Goal: Transaction & Acquisition: Purchase product/service

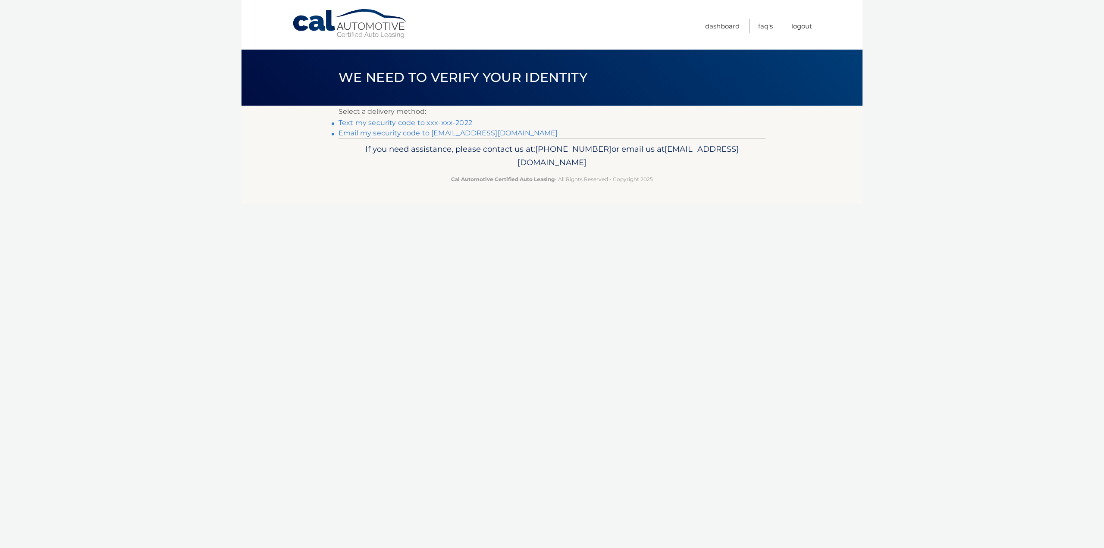
click at [495, 133] on link "Email my security code to [EMAIL_ADDRESS][DOMAIN_NAME]" at bounding box center [449, 133] width 220 height 8
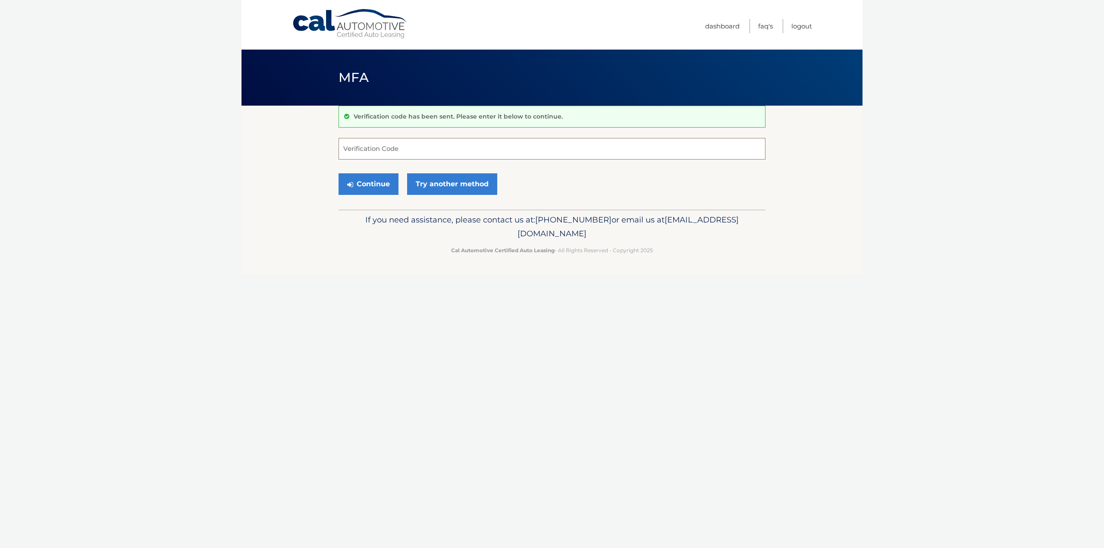
click at [357, 146] on input "Verification Code" at bounding box center [552, 149] width 427 height 22
type input "960080"
click at [381, 182] on button "Continue" at bounding box center [369, 184] width 60 height 22
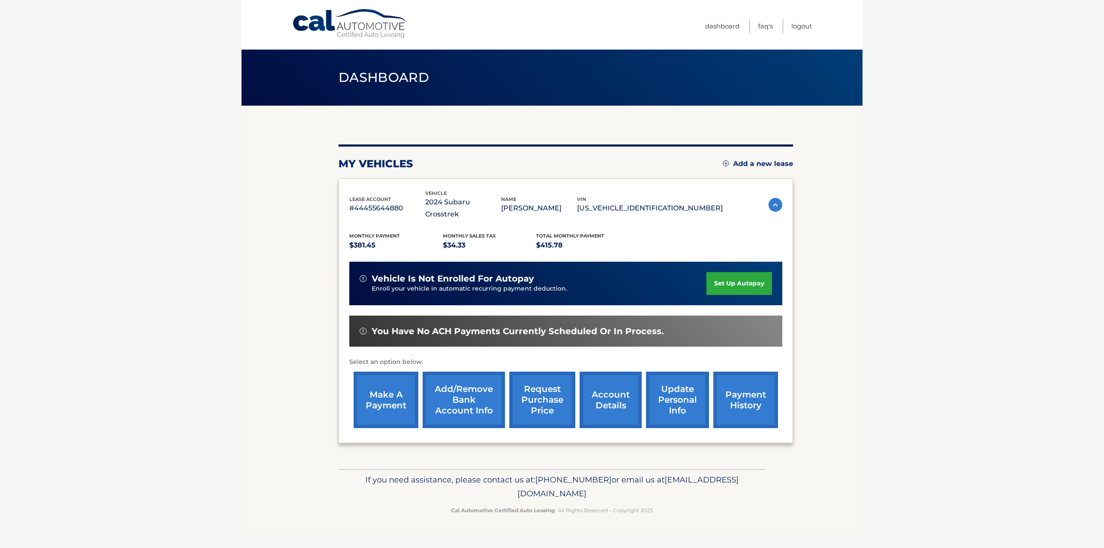
click at [389, 387] on link "make a payment" at bounding box center [386, 400] width 65 height 57
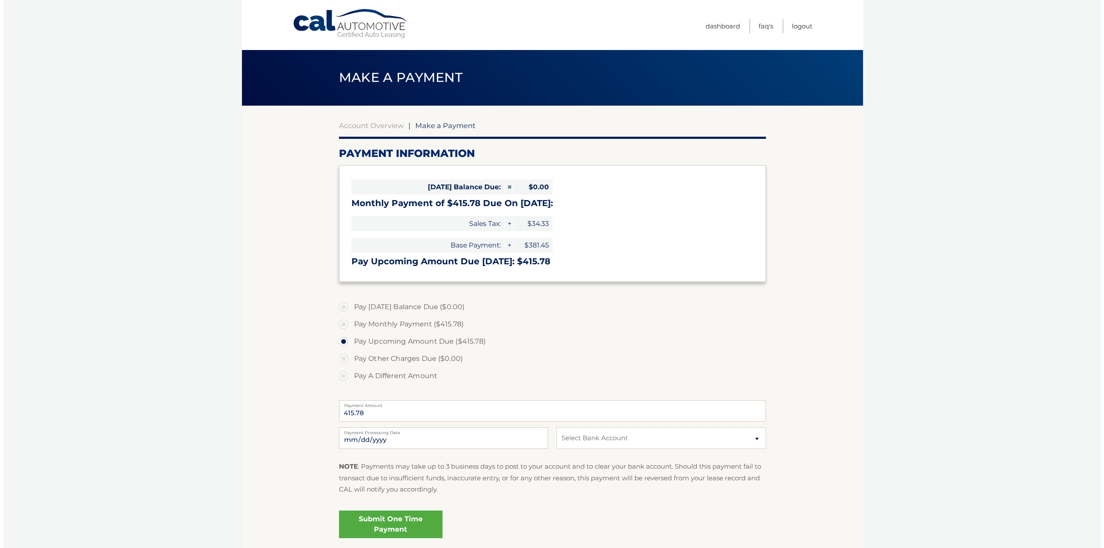
scroll to position [43, 0]
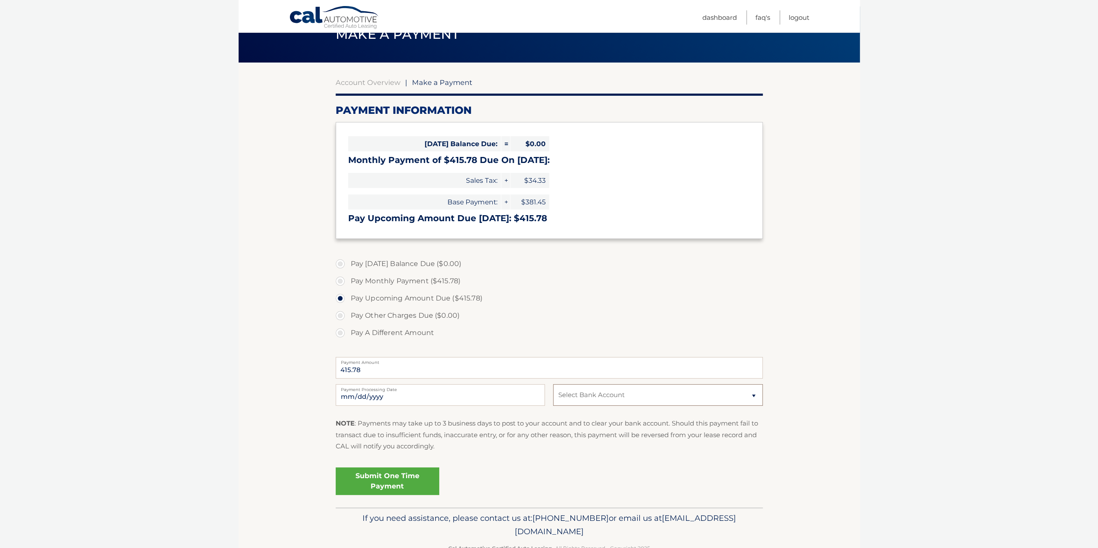
click at [755, 396] on select "Select Bank Account Checking TD BANK, NA *****5041 Checking BANK OF AMERICA N.A…" at bounding box center [657, 395] width 209 height 22
select select "YmEzNjIyYzQtZDIzYS00NDc4LTg2YmItNjExMzIxMDA1YmM1"
click at [553, 384] on select "Select Bank Account Checking TD BANK, NA *****5041 Checking BANK OF AMERICA N.A…" at bounding box center [657, 395] width 209 height 22
click at [405, 482] on link "Submit One Time Payment" at bounding box center [388, 482] width 104 height 28
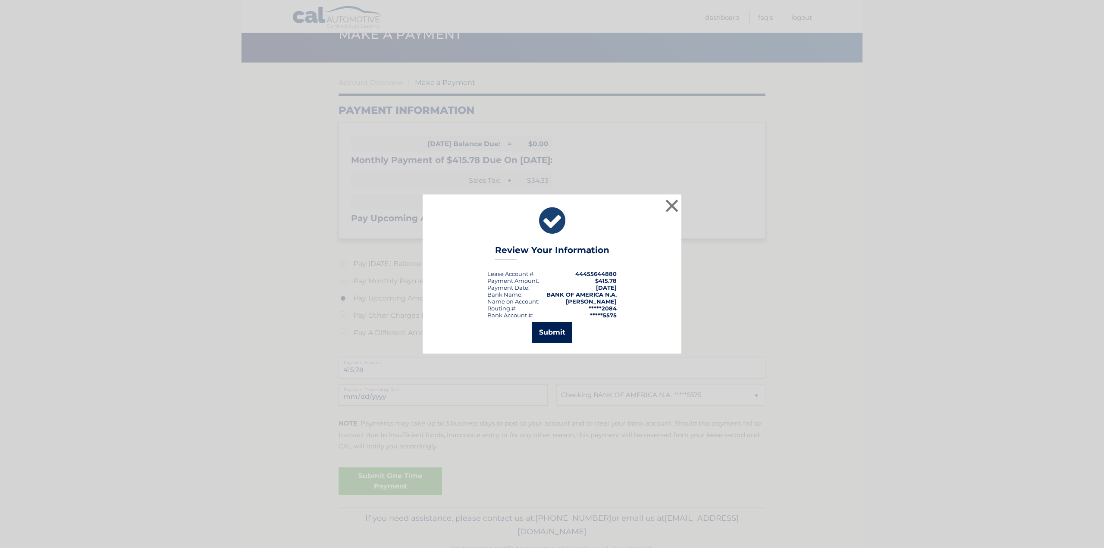
click at [555, 331] on button "Submit" at bounding box center [552, 332] width 40 height 21
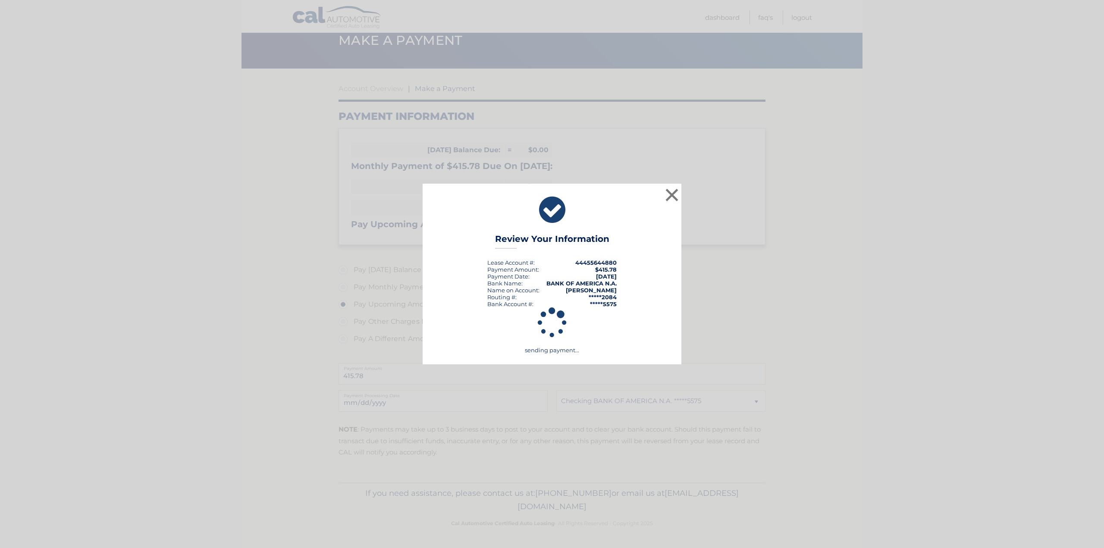
scroll to position [36, 0]
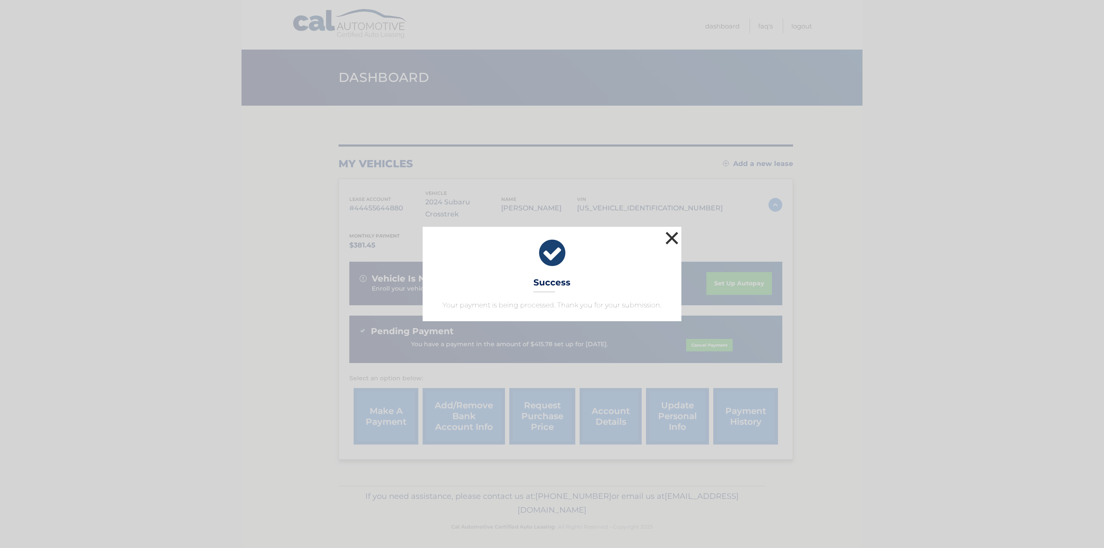
click at [673, 239] on button "×" at bounding box center [672, 238] width 17 height 17
